Goal: Information Seeking & Learning: Learn about a topic

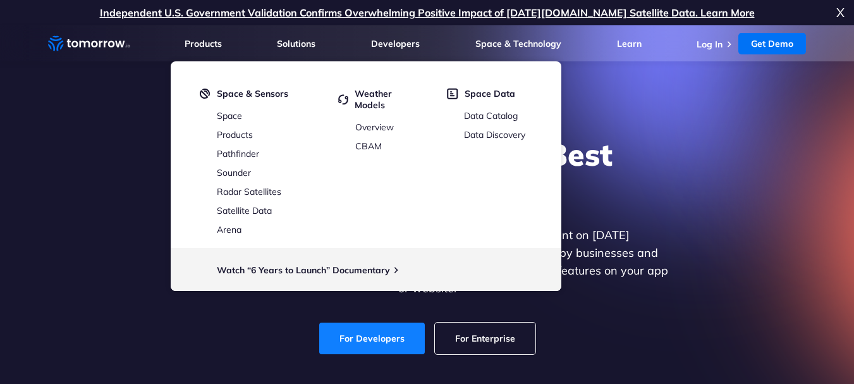
click at [353, 330] on link "For Developers" at bounding box center [372, 338] width 106 height 32
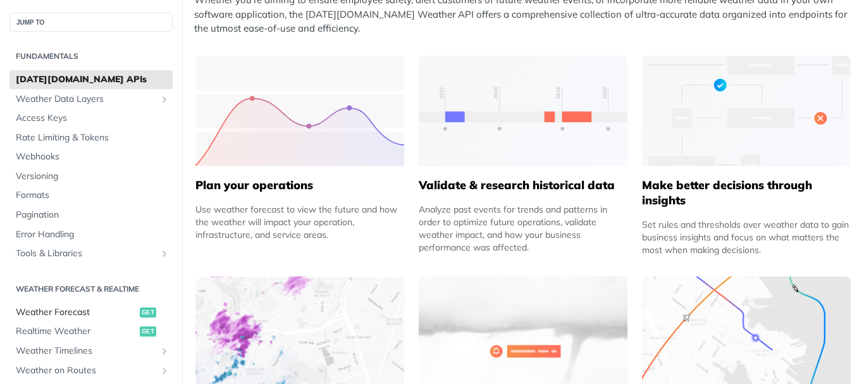
scroll to position [63, 0]
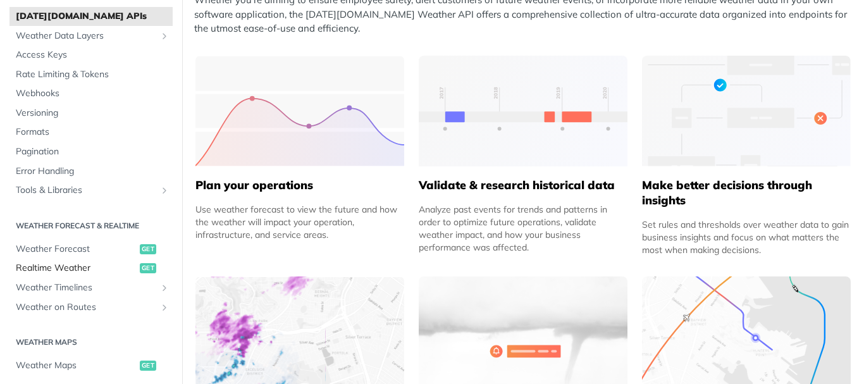
click at [92, 269] on span "Realtime Weather" at bounding box center [76, 268] width 121 height 13
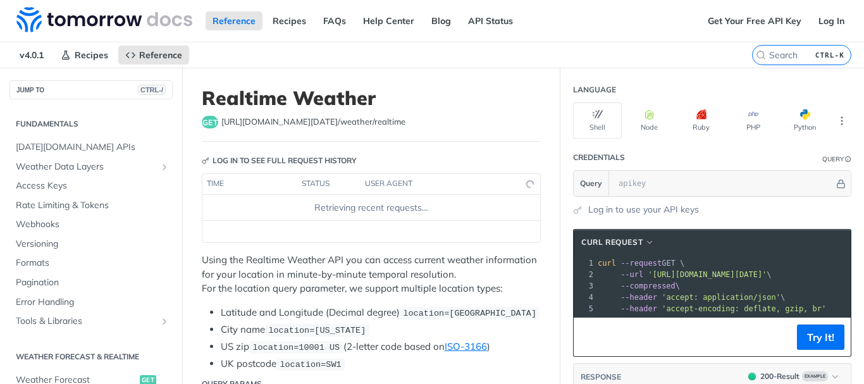
scroll to position [198, 0]
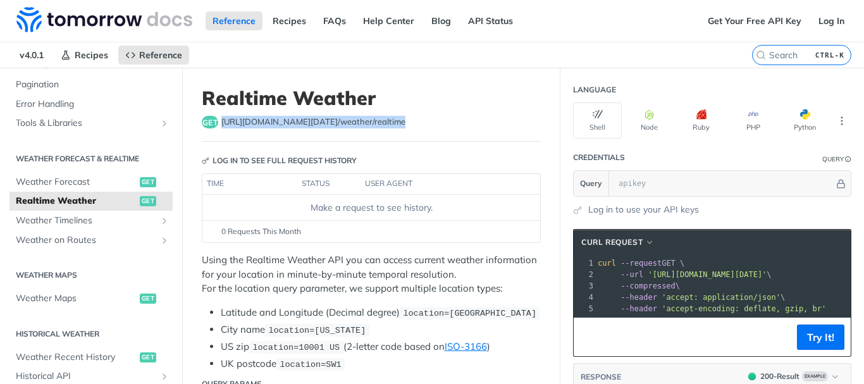
drag, startPoint x: 388, startPoint y: 124, endPoint x: 216, endPoint y: 121, distance: 172.0
click at [216, 121] on div "get https://api.tomorrow.io/v4 /weather/realtime" at bounding box center [371, 122] width 339 height 13
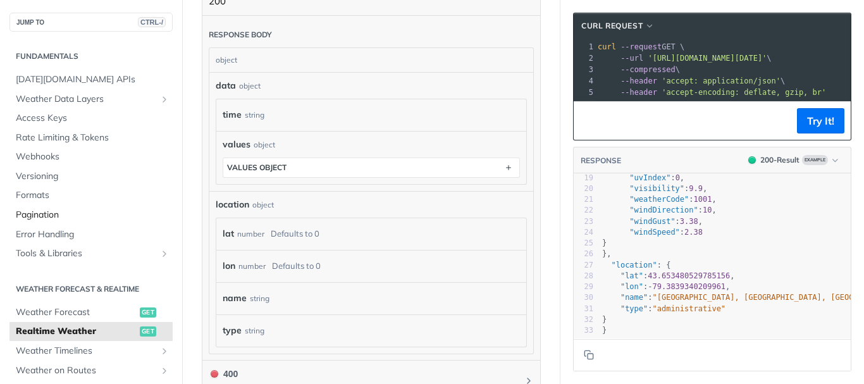
scroll to position [632, 0]
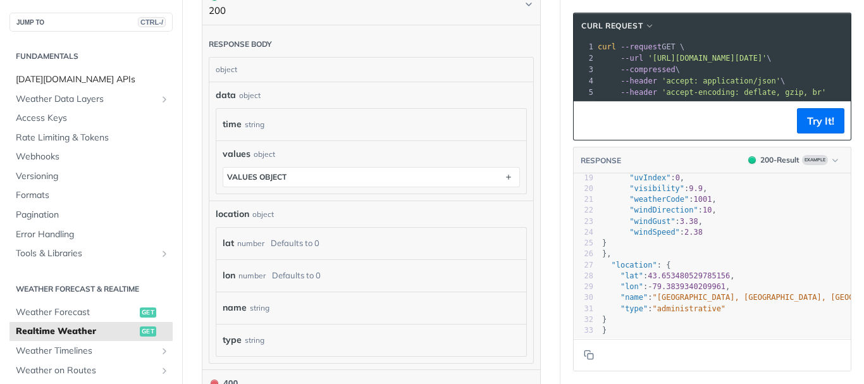
click at [75, 78] on span "Tomorrow.io APIs" at bounding box center [93, 79] width 154 height 13
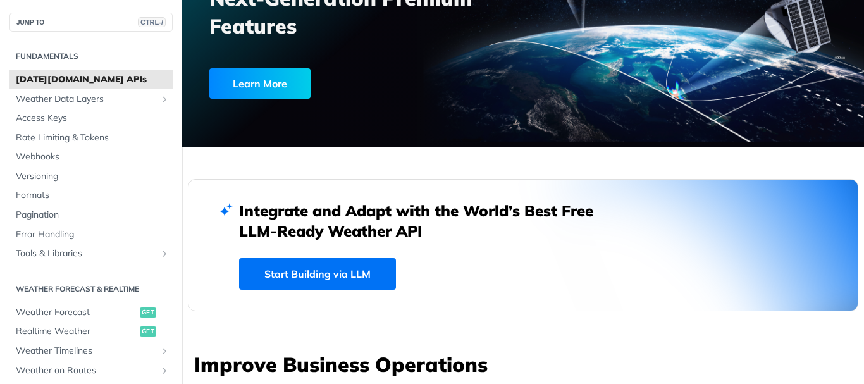
scroll to position [190, 0]
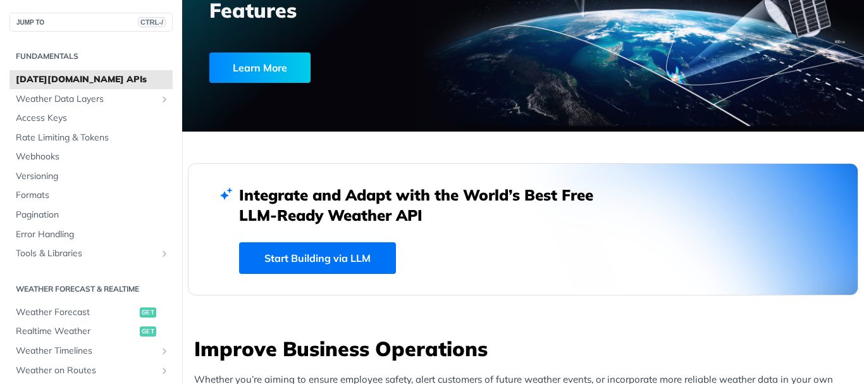
click at [347, 259] on link "Start Building via LLM" at bounding box center [317, 258] width 157 height 32
